Goal: Entertainment & Leisure: Consume media (video, audio)

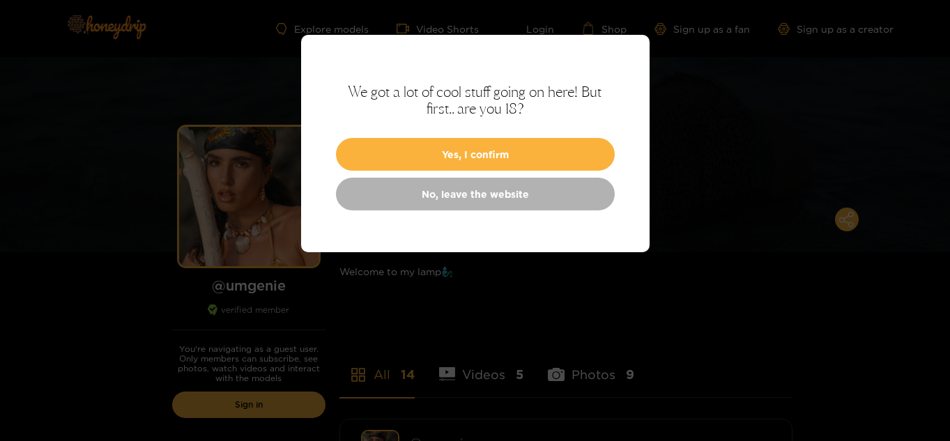
click at [446, 149] on button "Yes, I confirm" at bounding box center [475, 154] width 279 height 33
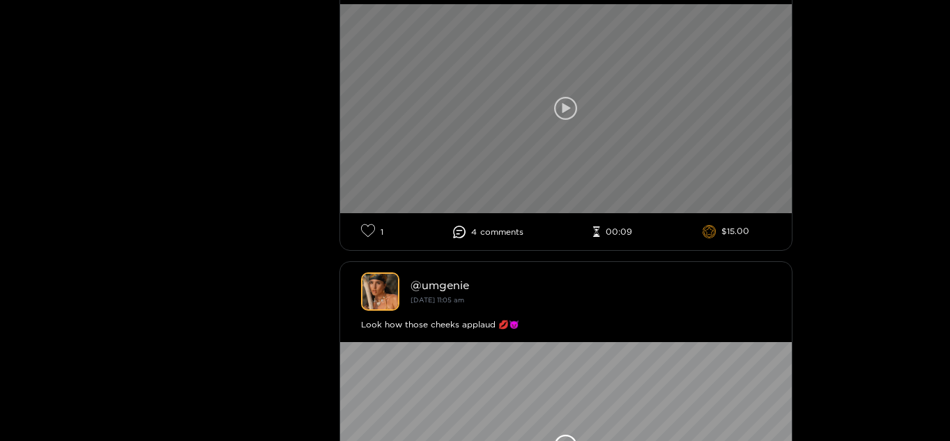
click at [570, 104] on icon at bounding box center [566, 109] width 24 height 24
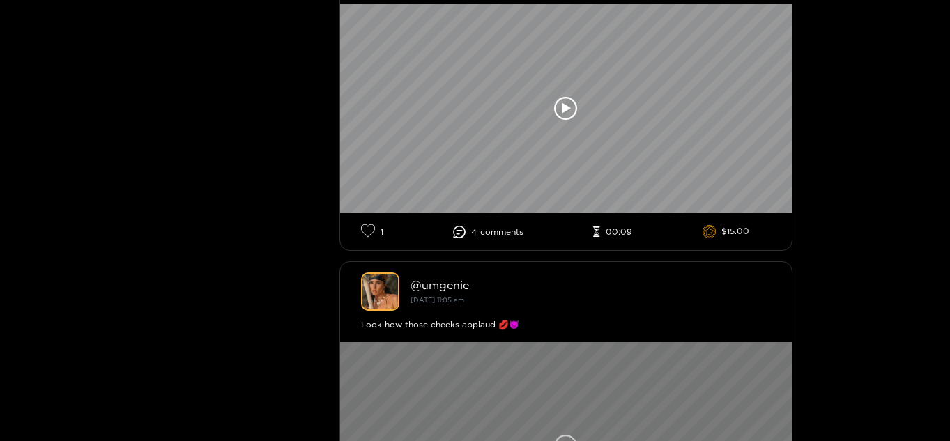
scroll to position [646, 0]
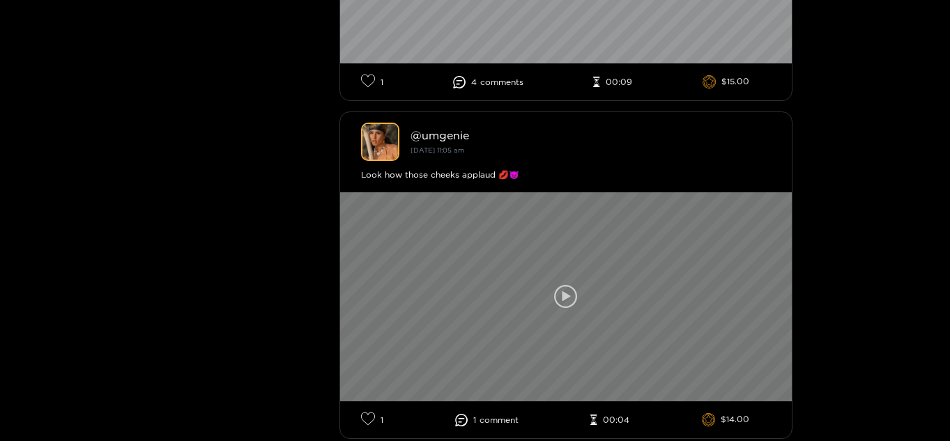
click at [566, 287] on div at bounding box center [566, 296] width 452 height 209
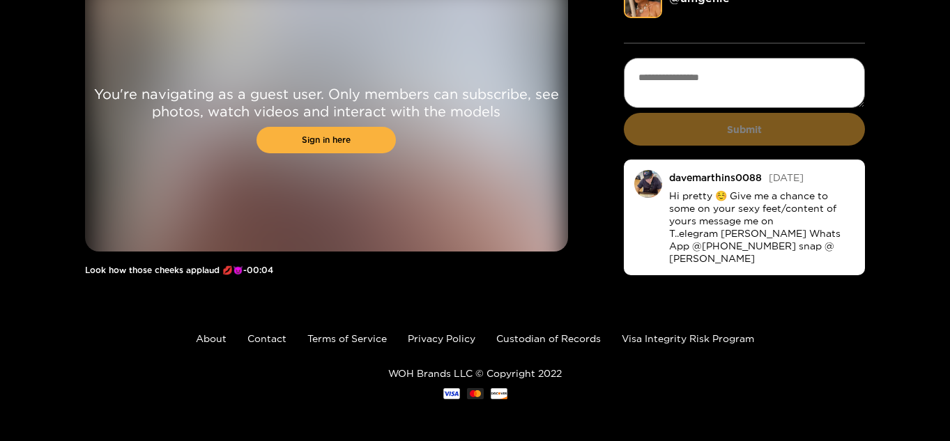
scroll to position [77, 0]
